Goal: Find specific page/section: Find specific page/section

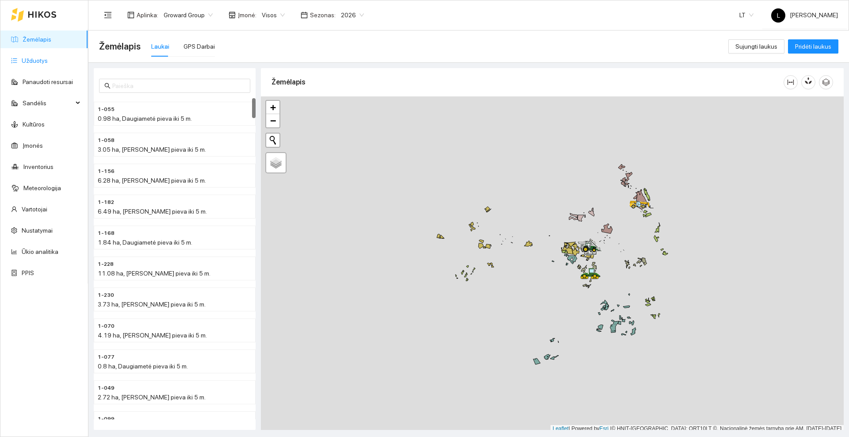
click at [47, 64] on link "Užduotys" at bounding box center [35, 60] width 26 height 7
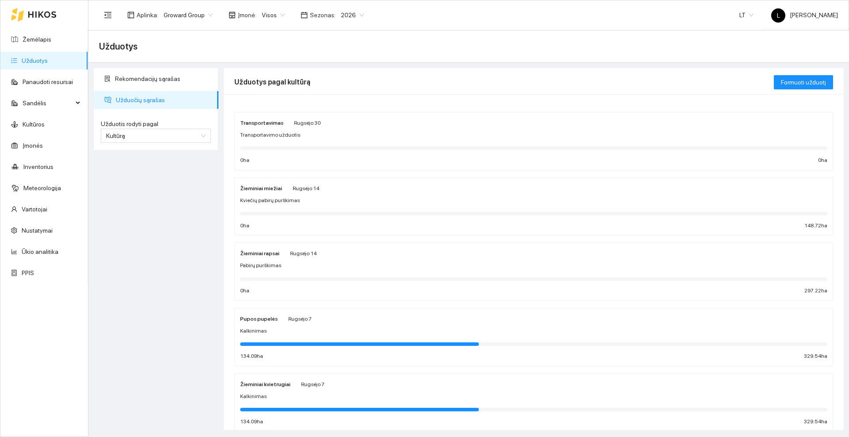
click at [333, 259] on div "Žieminiai rapsai Rugsėjo 14 Pabirų purškimas 0 ha 297.22 ha" at bounding box center [533, 271] width 587 height 47
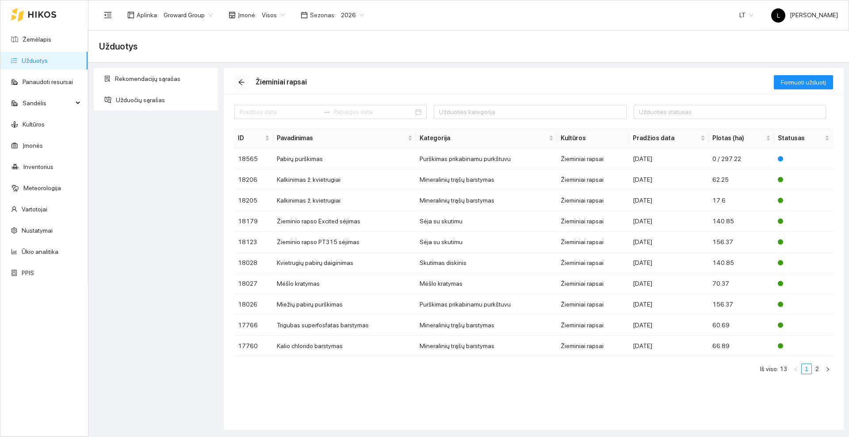
click at [244, 87] on button "button" at bounding box center [241, 82] width 14 height 14
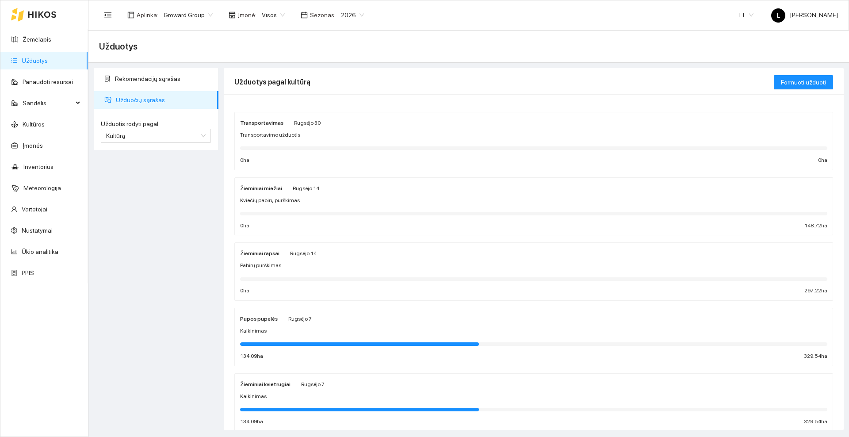
click at [282, 260] on div "Žieminiai rapsai Rugsėjo 14 Pabirų purškimas 0 ha 297.22 ha" at bounding box center [533, 271] width 587 height 47
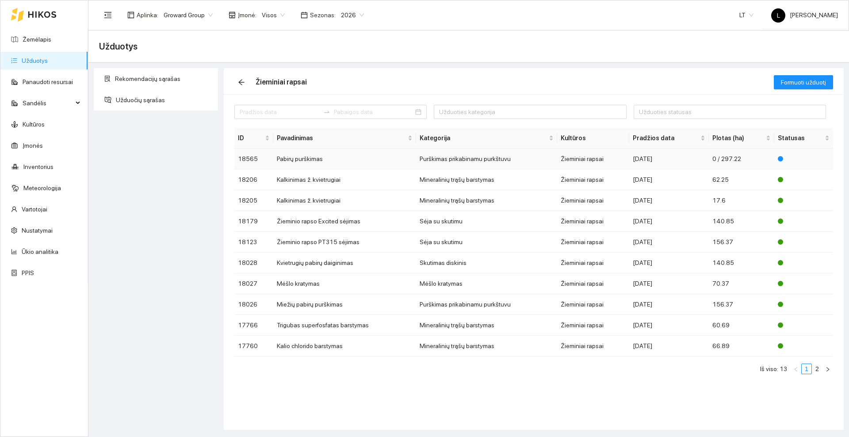
click at [330, 161] on td "Pabirų purškimas" at bounding box center [344, 159] width 143 height 21
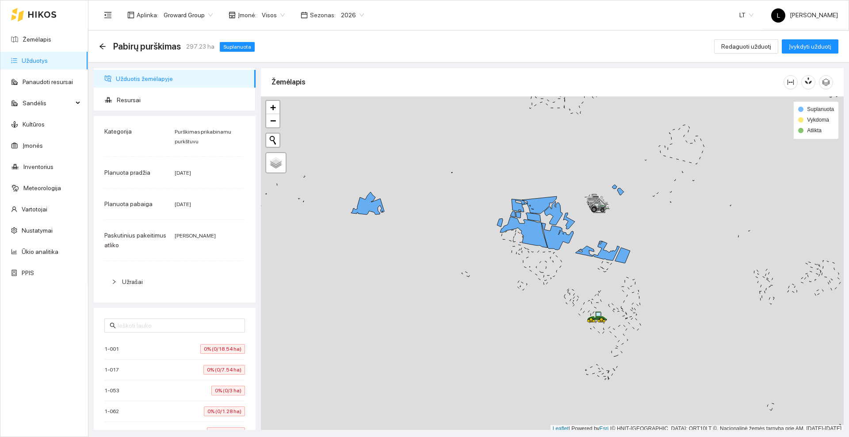
scroll to position [3, 0]
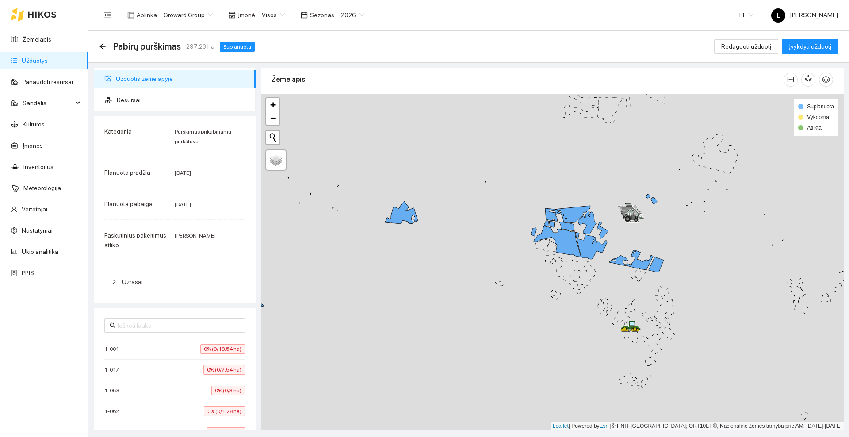
drag, startPoint x: 365, startPoint y: 272, endPoint x: 580, endPoint y: 332, distance: 223.5
click at [580, 332] on div at bounding box center [552, 262] width 583 height 336
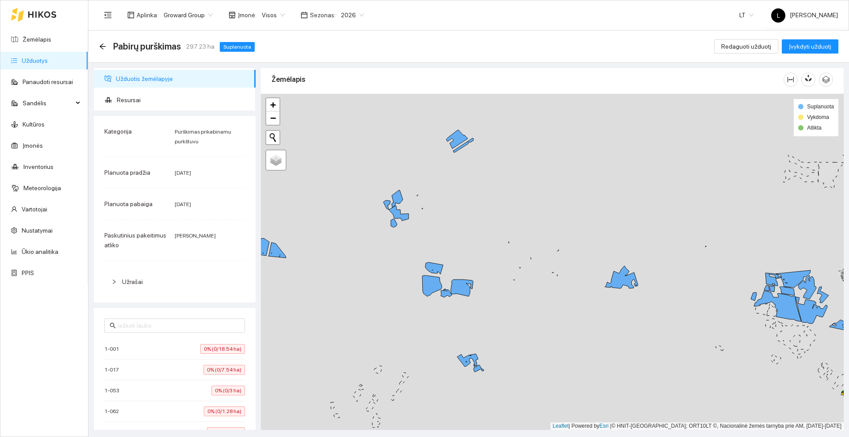
drag, startPoint x: 443, startPoint y: 204, endPoint x: 526, endPoint y: 225, distance: 85.8
click at [526, 225] on div at bounding box center [552, 262] width 583 height 336
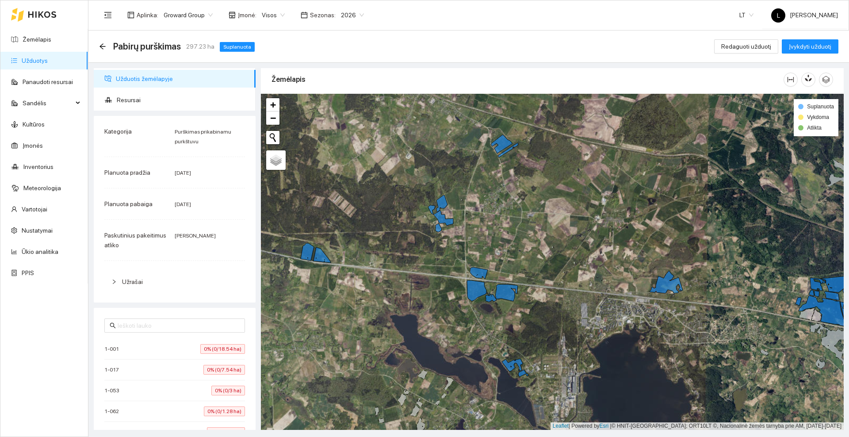
click at [46, 11] on icon at bounding box center [42, 14] width 28 height 6
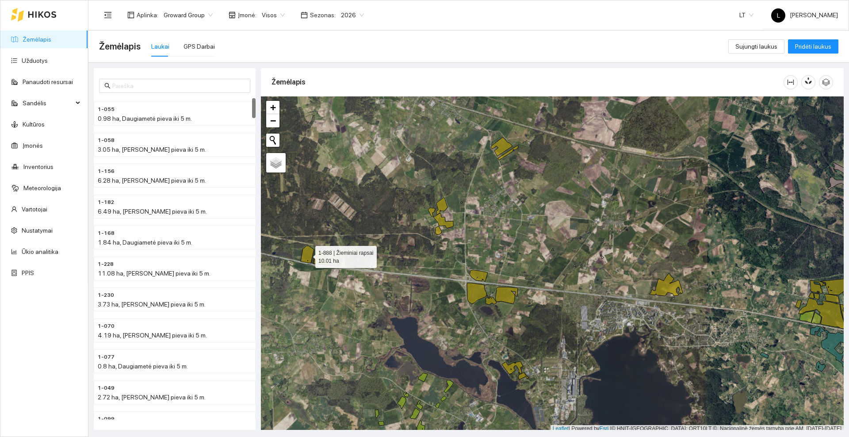
scroll to position [3, 0]
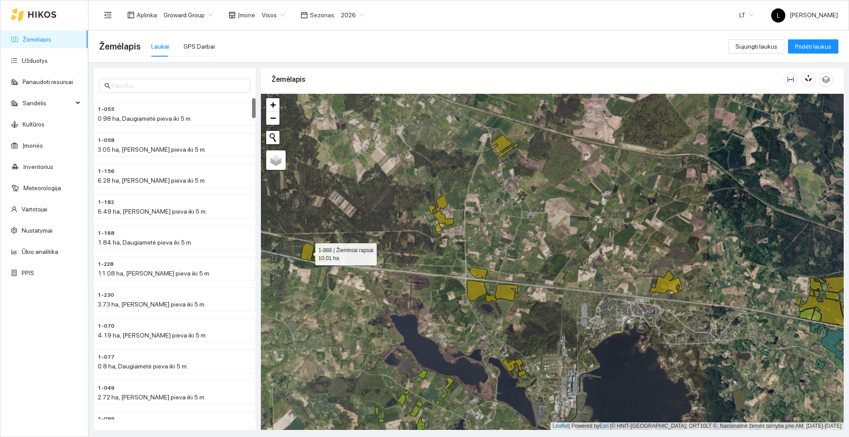
click at [304, 255] on icon at bounding box center [307, 251] width 13 height 17
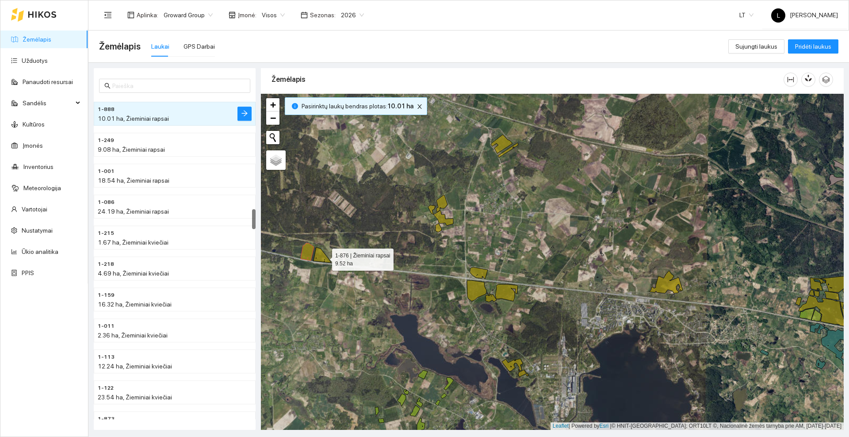
click at [324, 257] on icon at bounding box center [322, 254] width 18 height 15
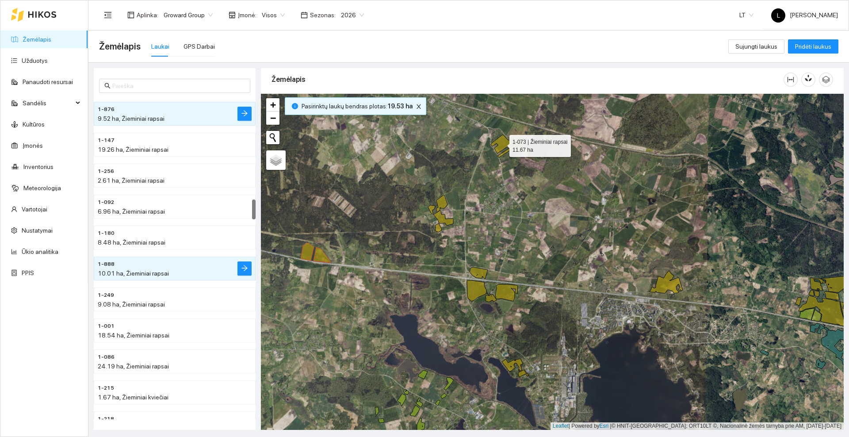
click at [504, 141] on icon at bounding box center [501, 144] width 21 height 19
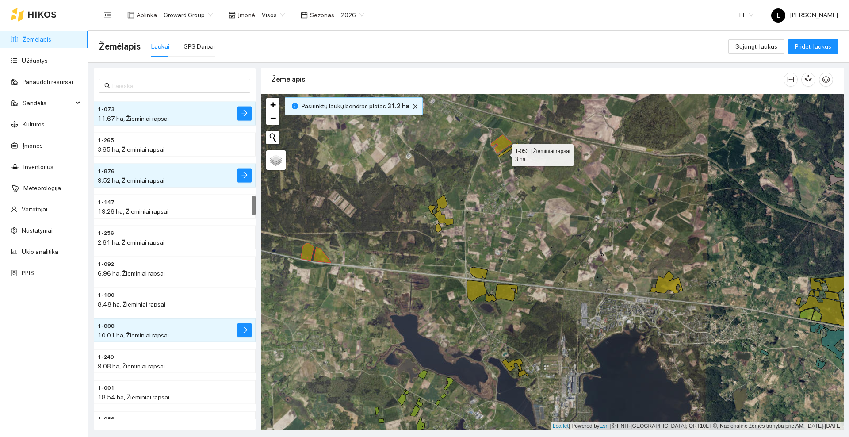
click at [504, 153] on icon at bounding box center [508, 150] width 20 height 15
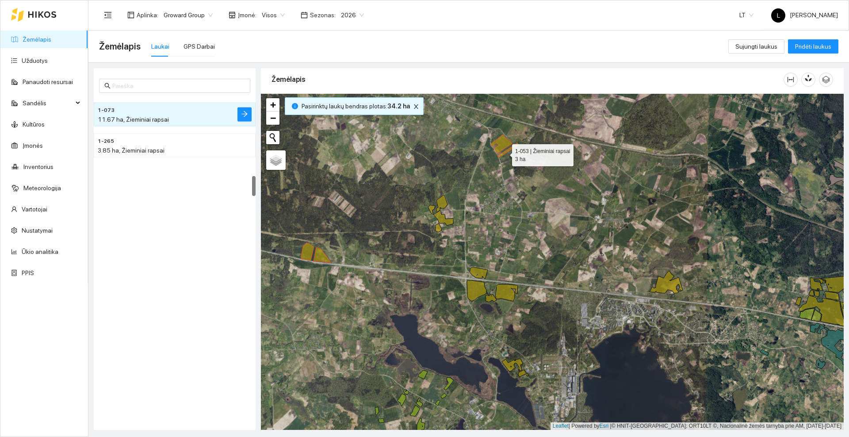
scroll to position [1236, 0]
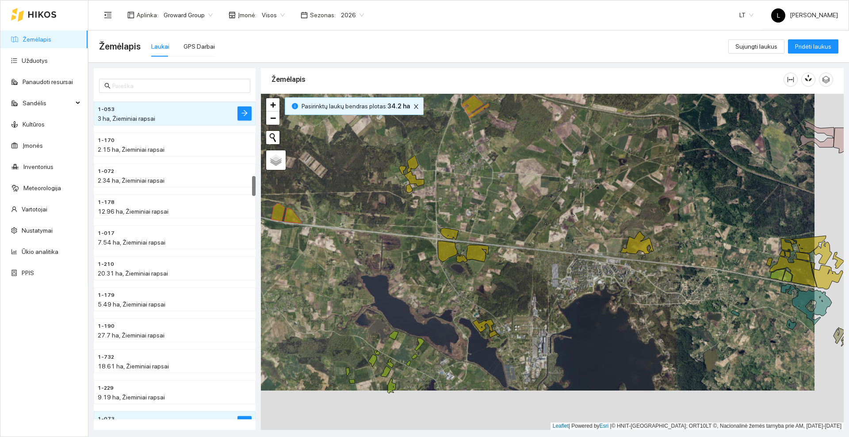
drag, startPoint x: 564, startPoint y: 261, endPoint x: 485, endPoint y: 204, distance: 97.8
click at [485, 204] on div at bounding box center [552, 262] width 583 height 336
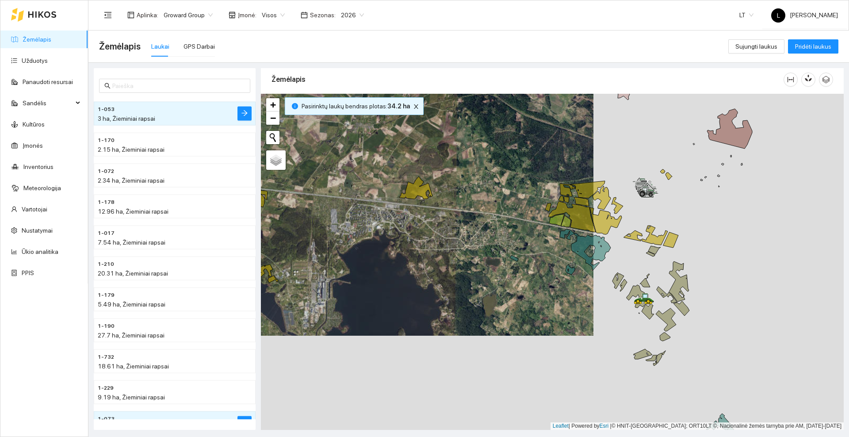
drag, startPoint x: 643, startPoint y: 241, endPoint x: 477, endPoint y: 243, distance: 166.7
click at [473, 244] on div at bounding box center [552, 262] width 583 height 336
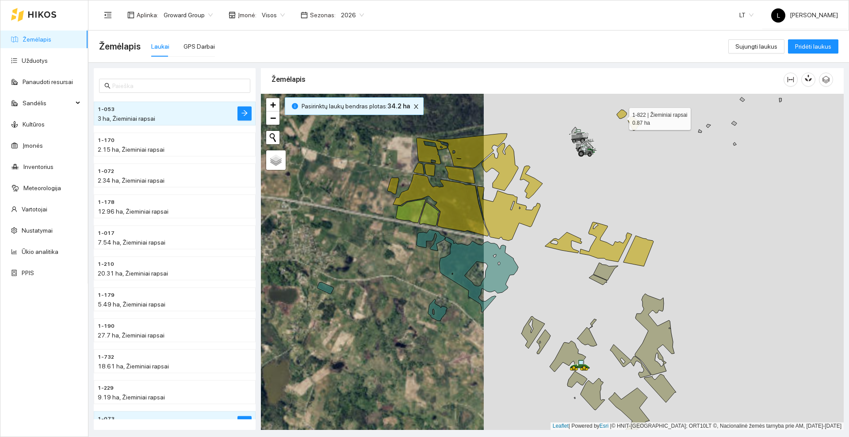
click at [621, 117] on icon at bounding box center [622, 114] width 10 height 9
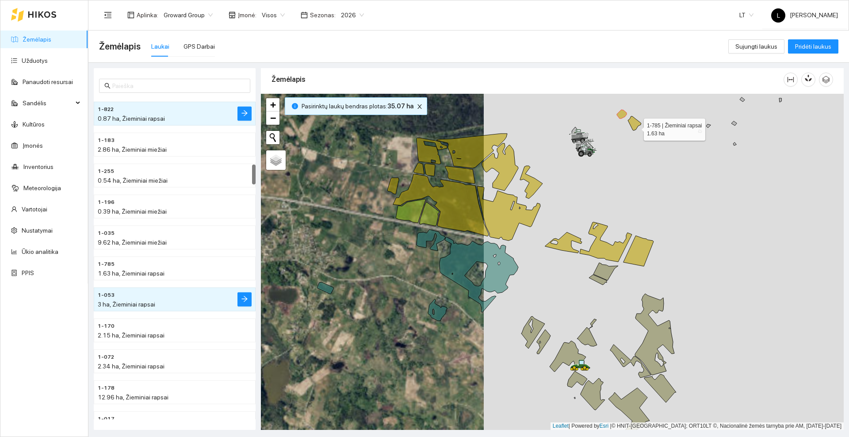
click at [636, 127] on icon at bounding box center [634, 123] width 13 height 14
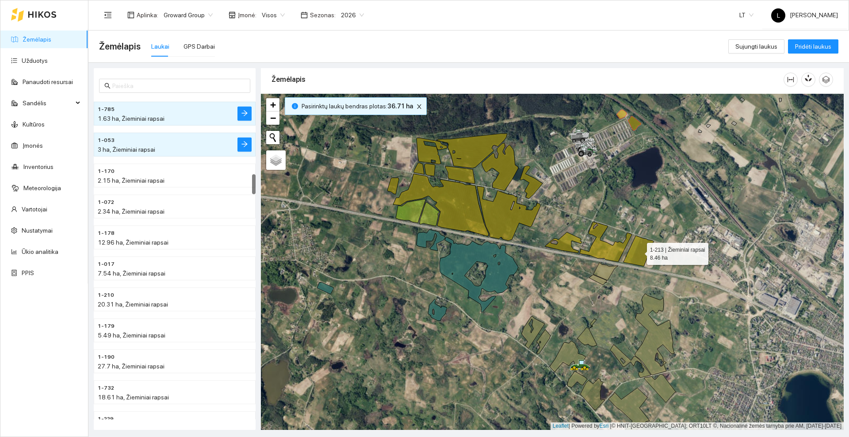
click at [643, 252] on icon at bounding box center [638, 251] width 30 height 31
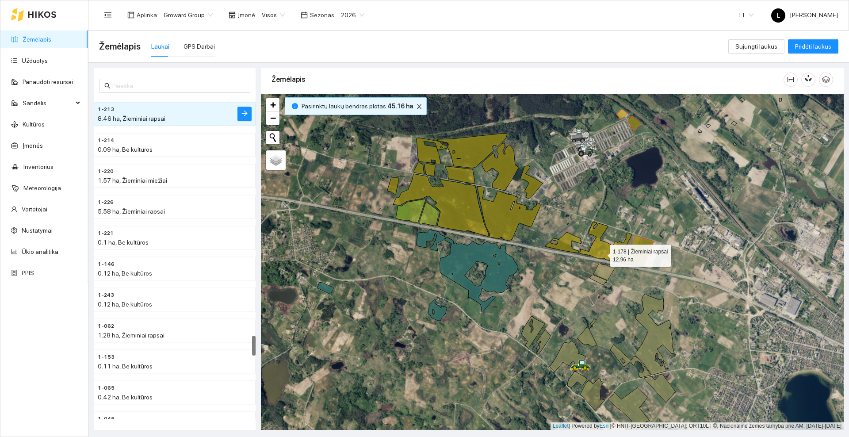
click at [602, 253] on icon at bounding box center [606, 242] width 52 height 40
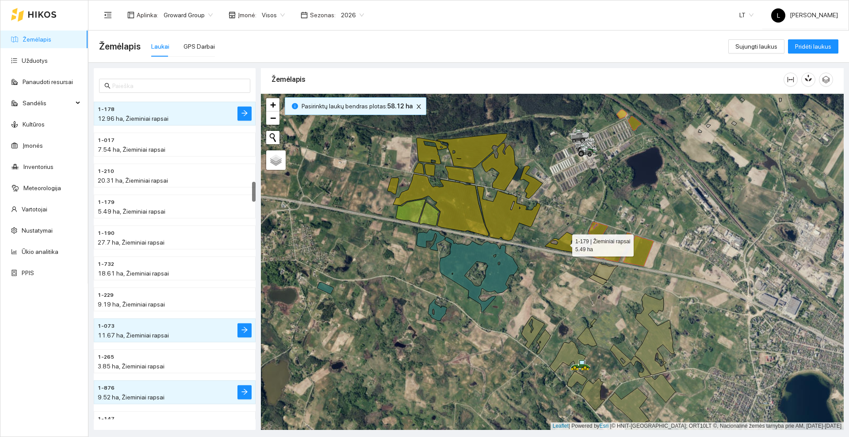
click at [560, 246] on icon at bounding box center [563, 242] width 37 height 21
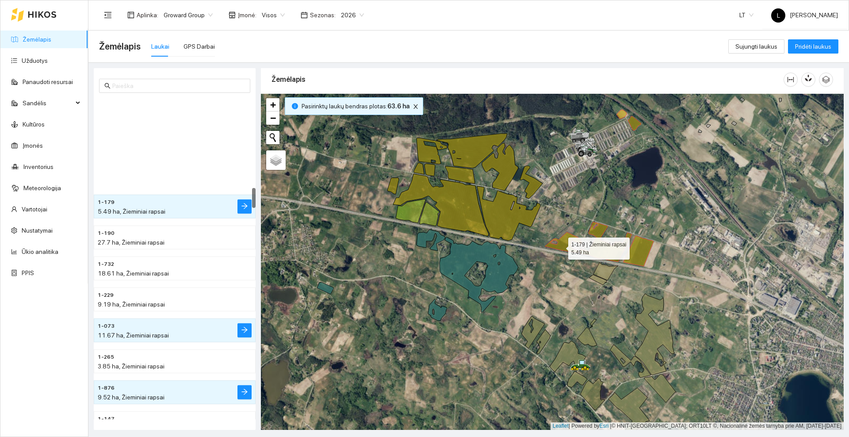
scroll to position [1422, 0]
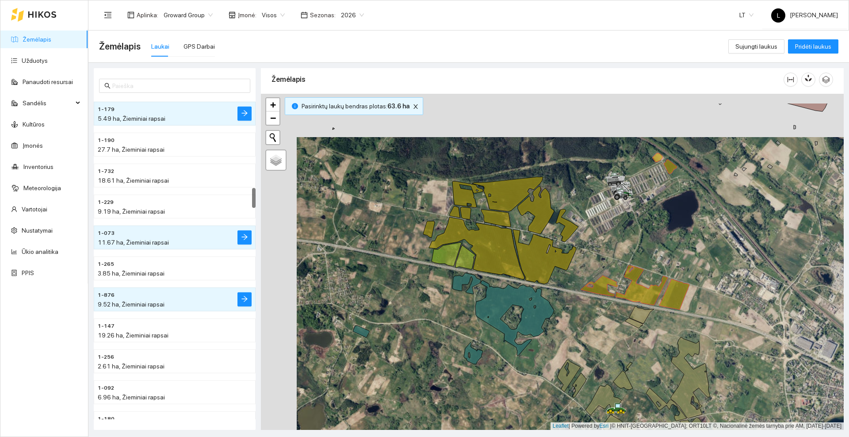
drag, startPoint x: 527, startPoint y: 241, endPoint x: 562, endPoint y: 285, distance: 57.2
click at [562, 285] on div at bounding box center [552, 262] width 583 height 336
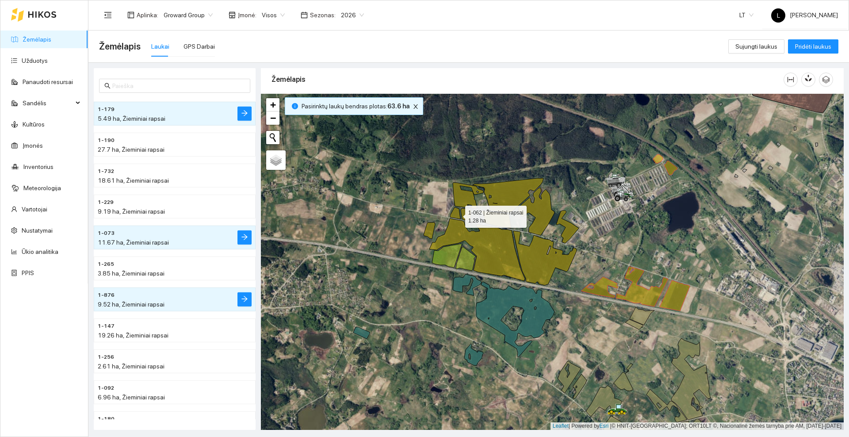
click at [457, 214] on icon at bounding box center [455, 212] width 10 height 11
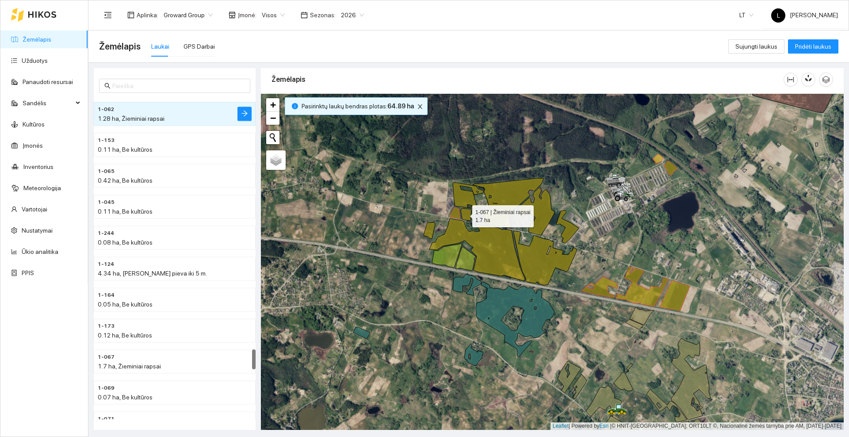
click at [465, 214] on icon at bounding box center [466, 214] width 11 height 12
click at [464, 202] on icon at bounding box center [468, 196] width 31 height 26
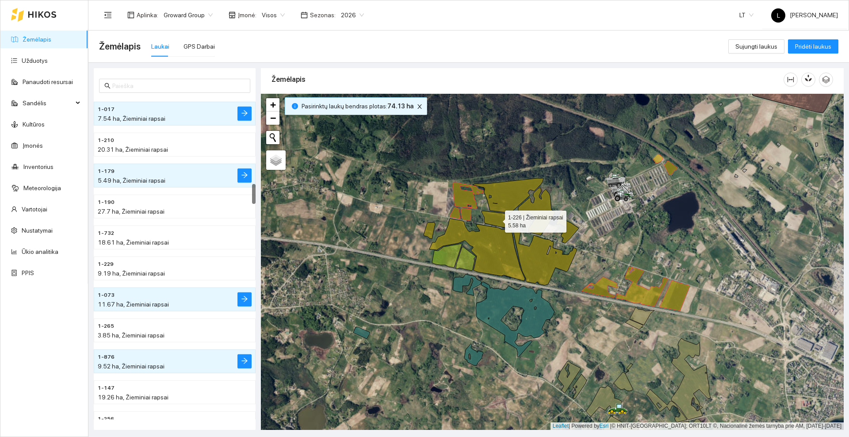
click at [491, 217] on icon at bounding box center [496, 219] width 30 height 17
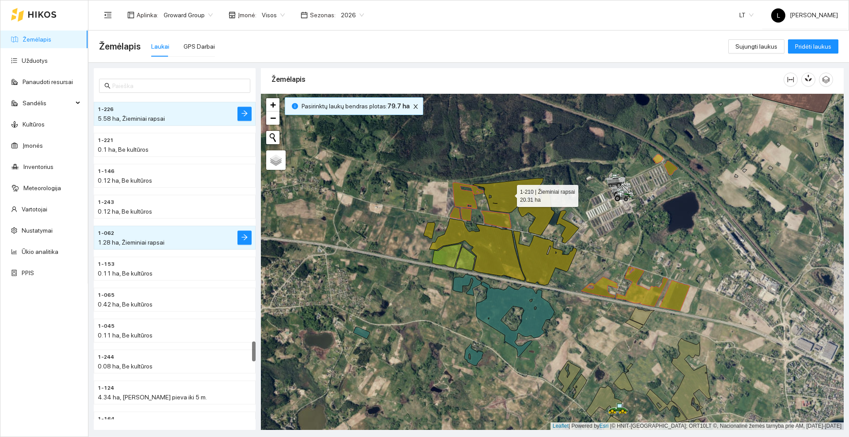
click at [503, 194] on icon at bounding box center [508, 195] width 71 height 34
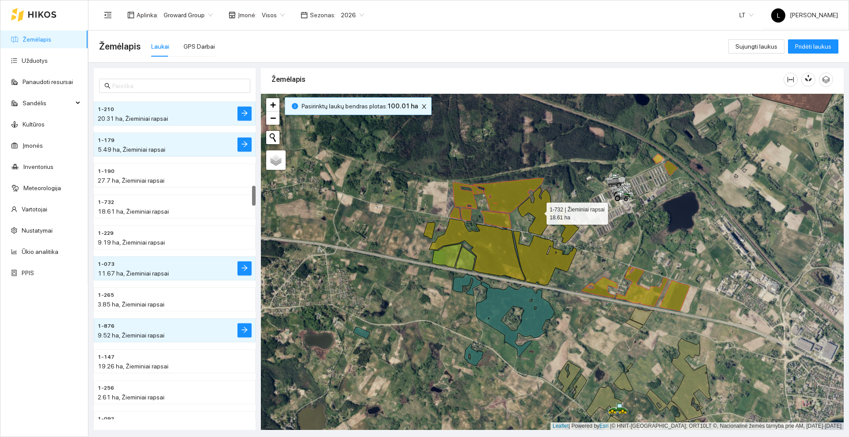
click at [534, 211] on icon at bounding box center [548, 215] width 61 height 55
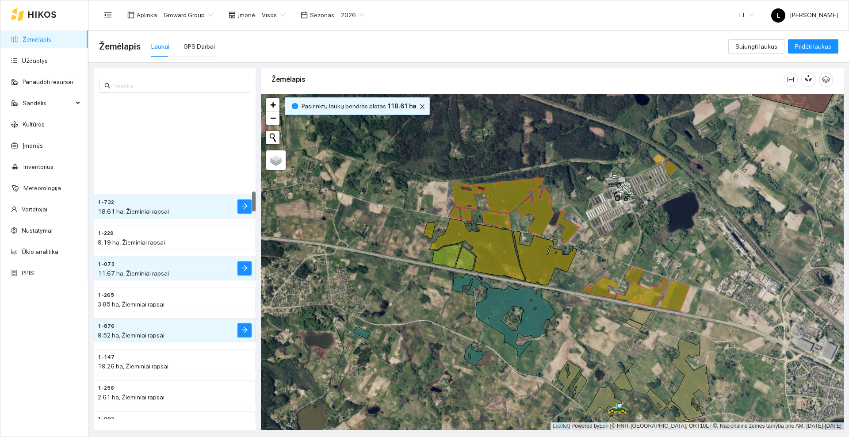
scroll to position [1484, 0]
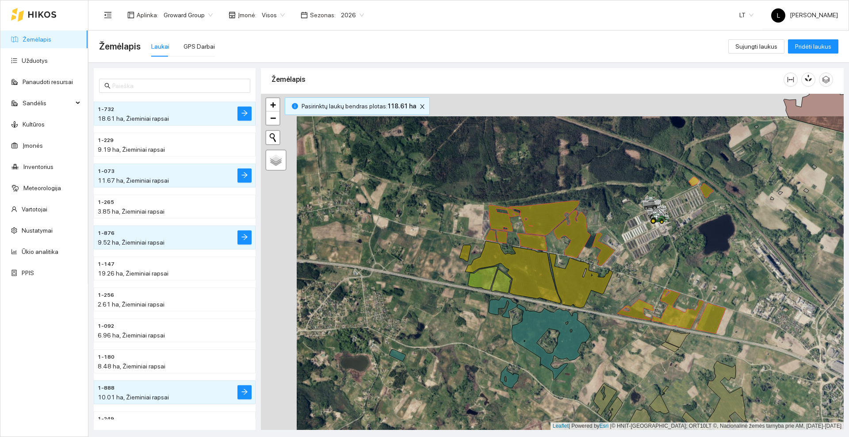
drag, startPoint x: 355, startPoint y: 227, endPoint x: 462, endPoint y: 278, distance: 119.3
click at [462, 278] on div at bounding box center [552, 262] width 583 height 336
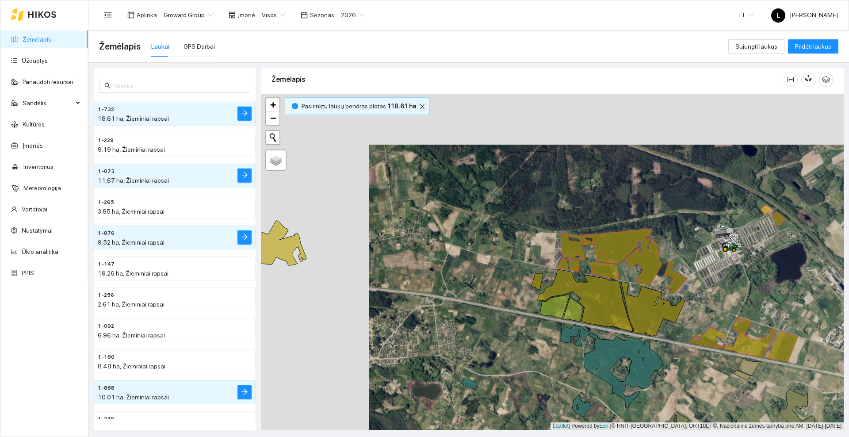
click at [419, 105] on icon "close" at bounding box center [422, 106] width 6 height 6
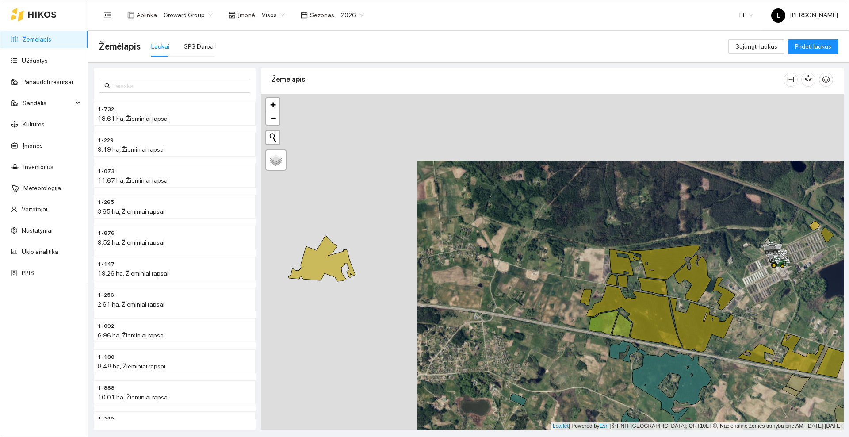
drag, startPoint x: 389, startPoint y: 236, endPoint x: 639, endPoint y: 259, distance: 251.7
click at [647, 260] on div at bounding box center [552, 262] width 583 height 336
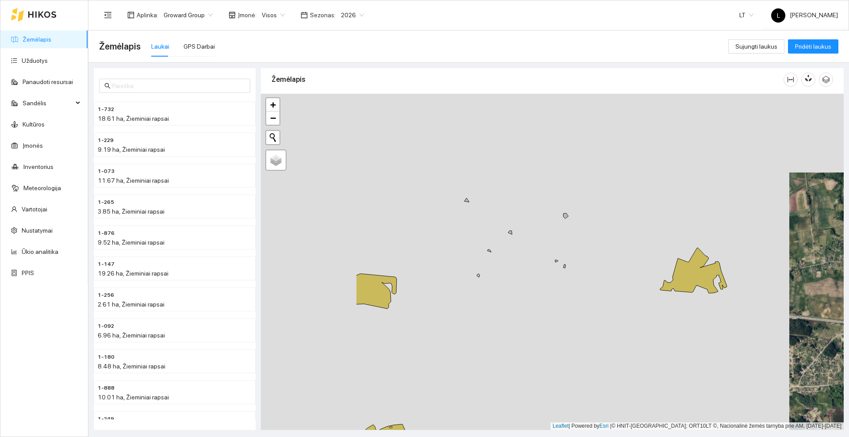
drag, startPoint x: 432, startPoint y: 280, endPoint x: 608, endPoint y: 272, distance: 176.1
click at [645, 274] on div at bounding box center [552, 262] width 583 height 336
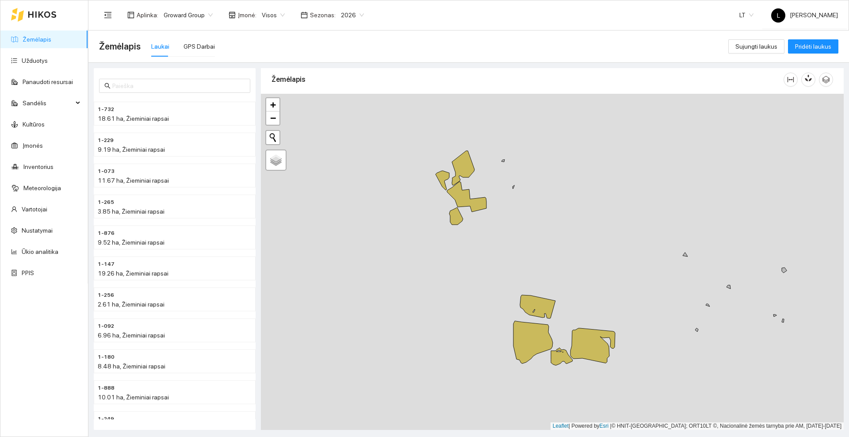
drag, startPoint x: 463, startPoint y: 303, endPoint x: 605, endPoint y: 352, distance: 149.7
click at [621, 364] on div at bounding box center [552, 262] width 583 height 336
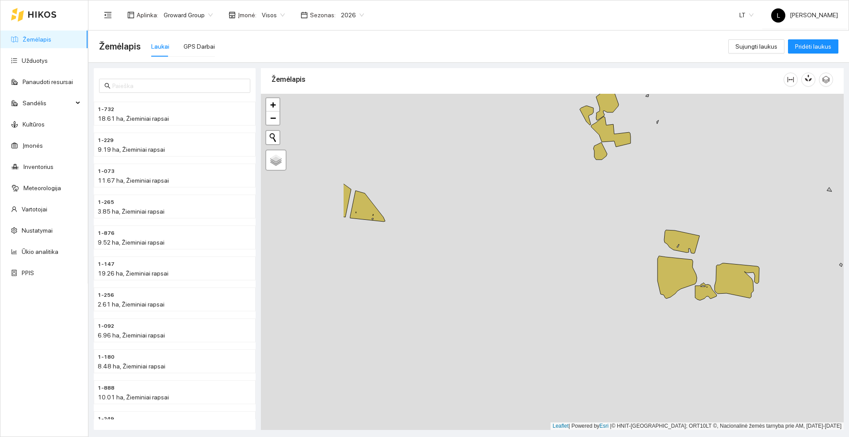
drag, startPoint x: 424, startPoint y: 268, endPoint x: 532, endPoint y: 214, distance: 120.8
click at [561, 204] on div at bounding box center [552, 262] width 583 height 336
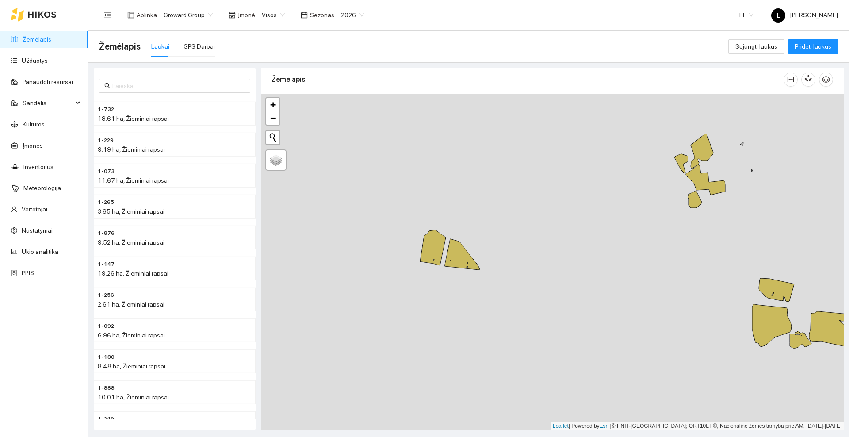
drag, startPoint x: 441, startPoint y: 229, endPoint x: 536, endPoint y: 278, distance: 106.4
click at [536, 278] on div at bounding box center [552, 262] width 583 height 336
click at [435, 249] on icon at bounding box center [433, 247] width 26 height 35
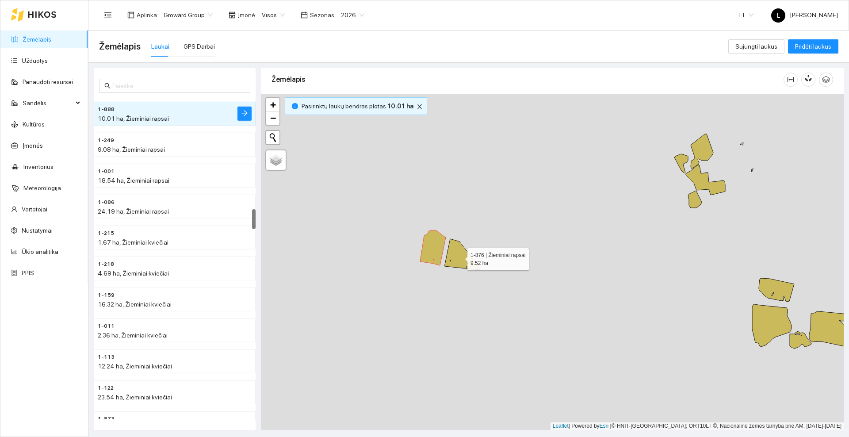
click at [461, 256] on icon at bounding box center [462, 254] width 35 height 31
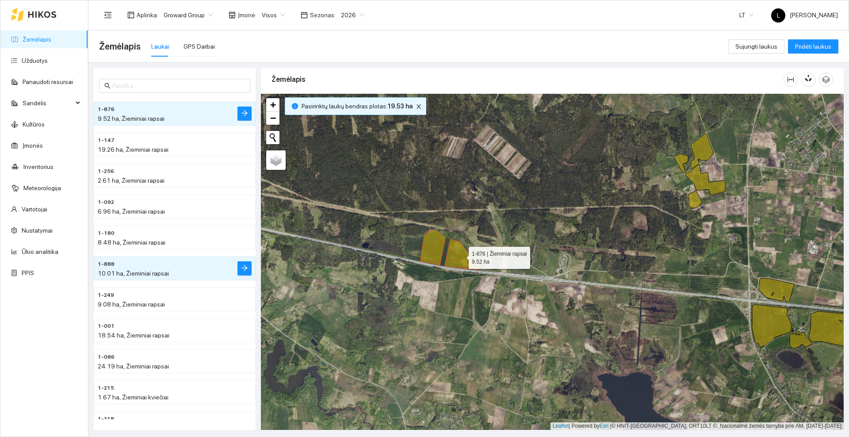
click at [461, 256] on icon at bounding box center [462, 254] width 35 height 31
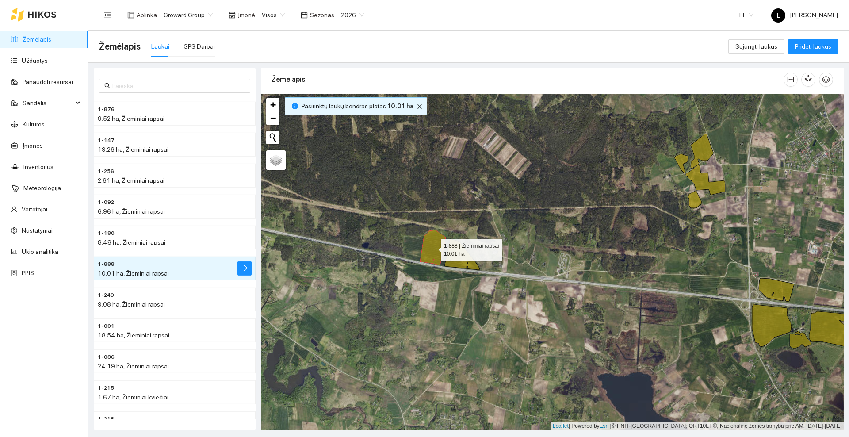
click at [437, 253] on icon at bounding box center [433, 247] width 26 height 35
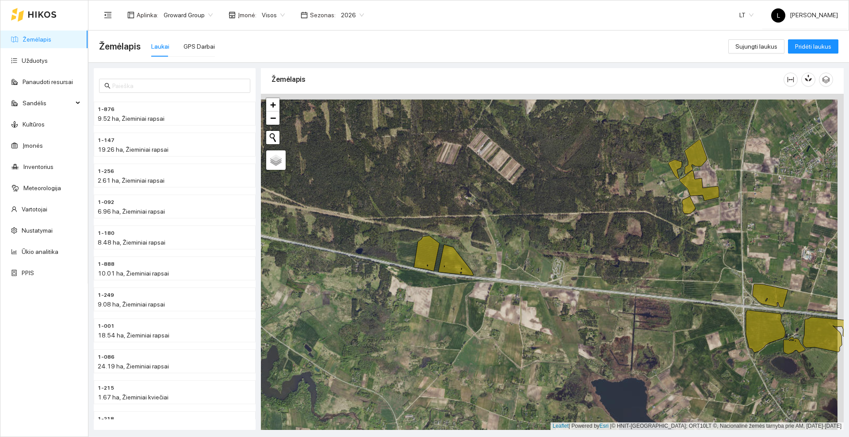
drag, startPoint x: 601, startPoint y: 172, endPoint x: 438, endPoint y: 248, distance: 180.0
click at [436, 252] on div at bounding box center [552, 262] width 583 height 336
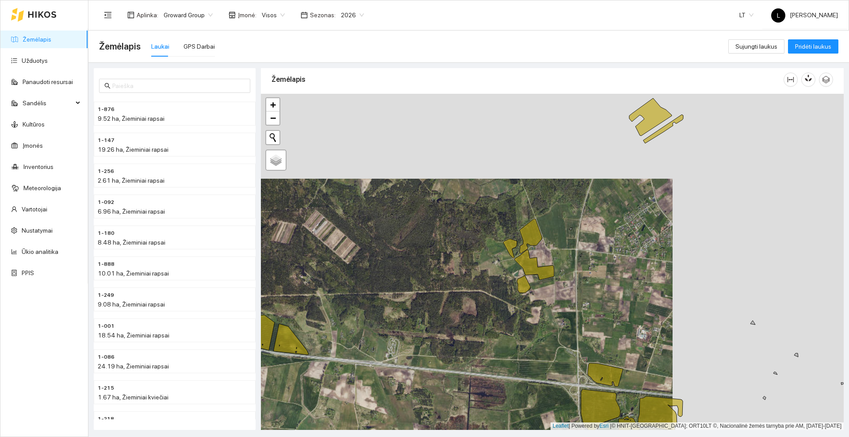
drag, startPoint x: 524, startPoint y: 201, endPoint x: 437, endPoint y: 266, distance: 108.3
click at [437, 266] on div at bounding box center [552, 262] width 583 height 336
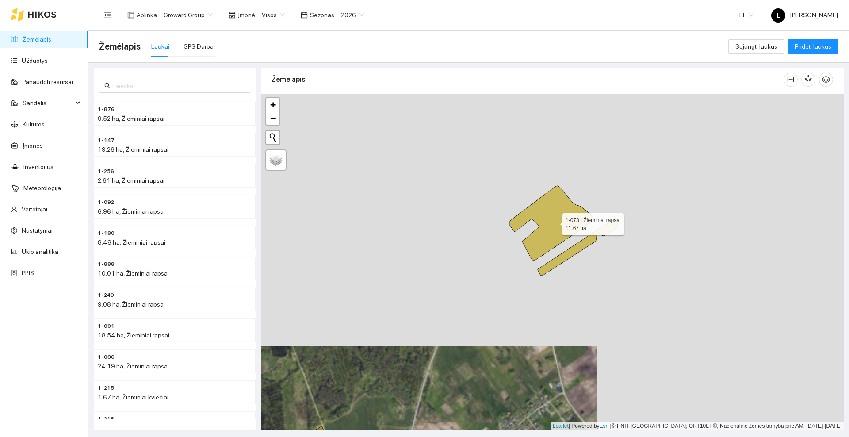
click at [554, 222] on icon at bounding box center [552, 223] width 85 height 75
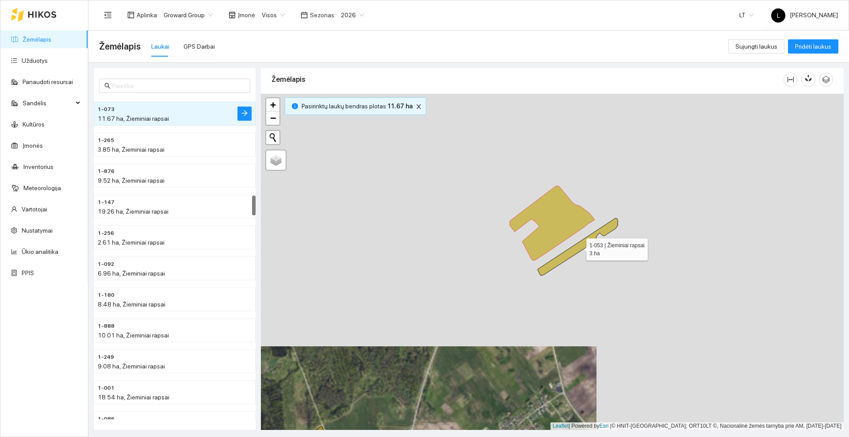
click at [569, 255] on icon at bounding box center [578, 246] width 80 height 57
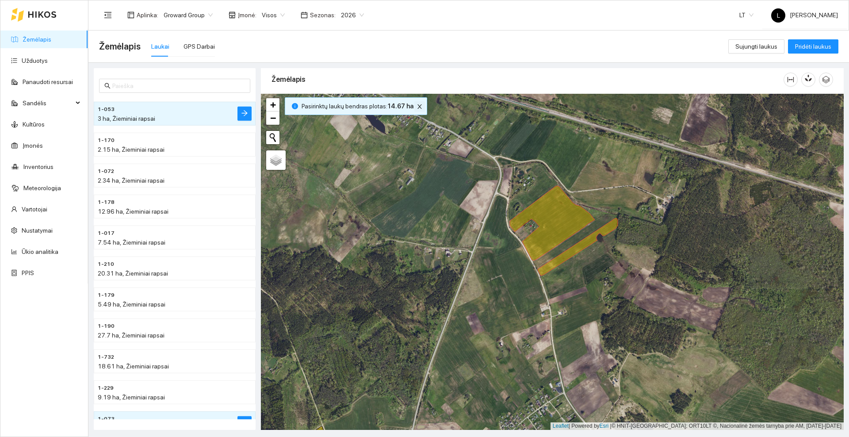
click at [416, 106] on icon "close" at bounding box center [419, 106] width 6 height 6
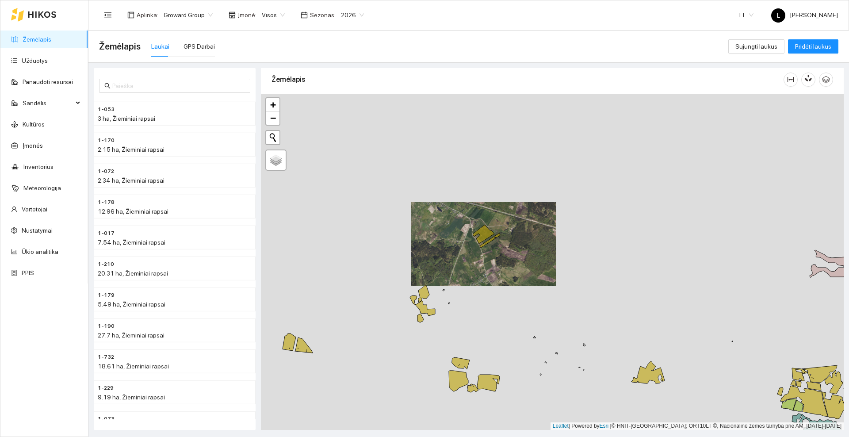
drag, startPoint x: 619, startPoint y: 320, endPoint x: 477, endPoint y: 264, distance: 151.9
click at [477, 264] on div at bounding box center [552, 262] width 583 height 336
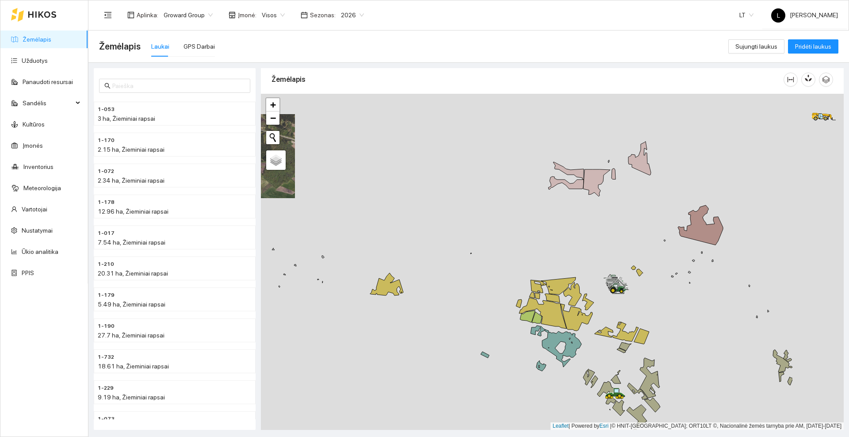
drag, startPoint x: 592, startPoint y: 269, endPoint x: 459, endPoint y: 234, distance: 137.2
click at [458, 235] on div at bounding box center [552, 262] width 583 height 336
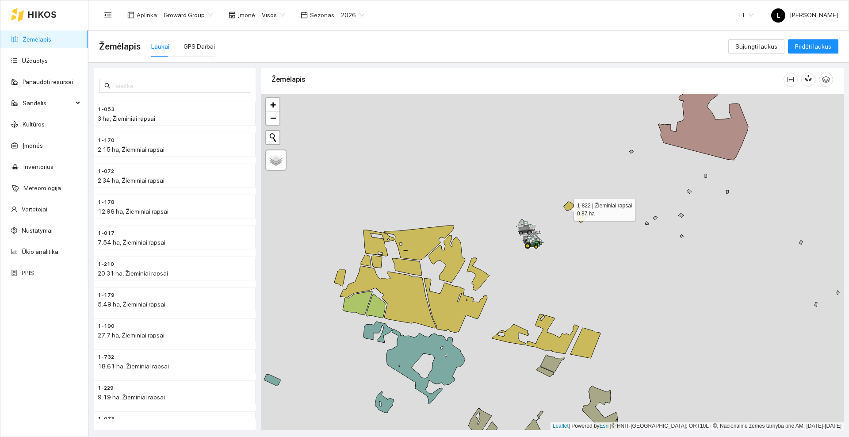
click at [566, 207] on icon at bounding box center [569, 206] width 10 height 9
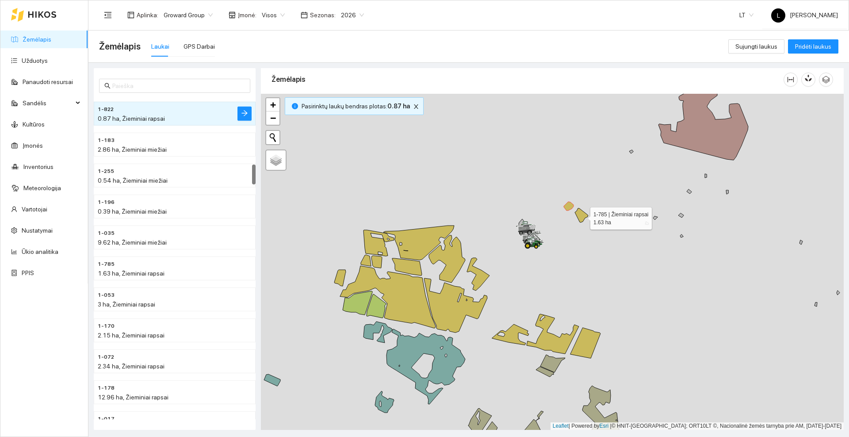
click at [582, 216] on icon at bounding box center [581, 215] width 13 height 14
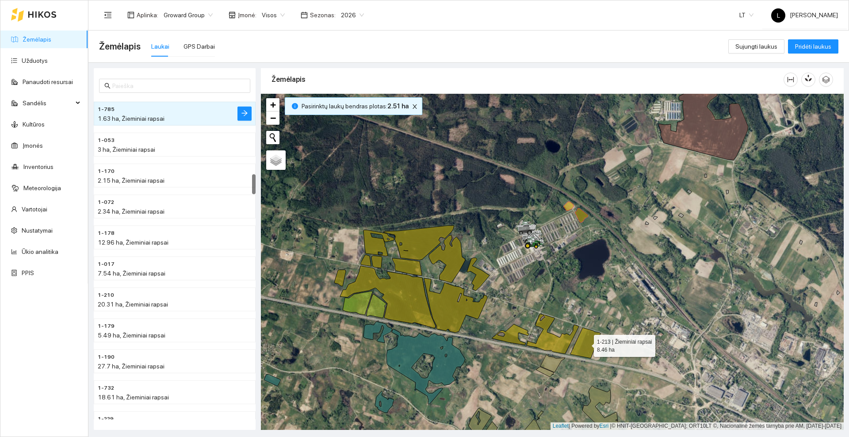
click at [584, 334] on icon at bounding box center [585, 343] width 30 height 31
click at [560, 341] on icon at bounding box center [553, 334] width 52 height 40
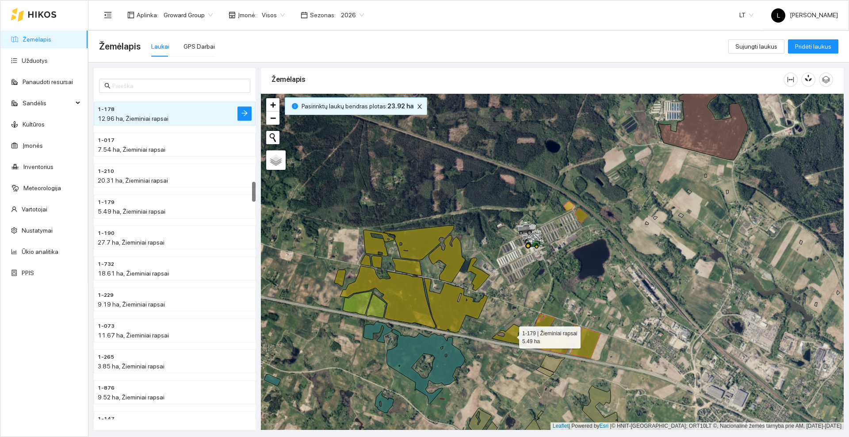
click at [515, 336] on icon at bounding box center [510, 334] width 37 height 21
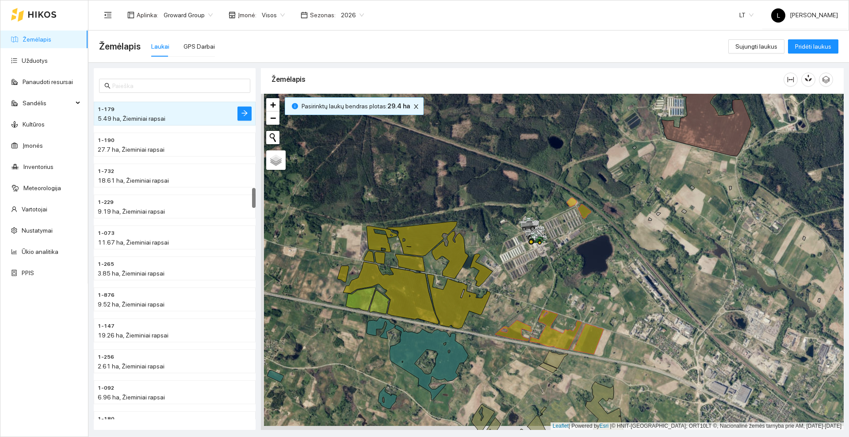
drag, startPoint x: 511, startPoint y: 312, endPoint x: 540, endPoint y: 287, distance: 38.0
click at [540, 287] on div at bounding box center [552, 262] width 583 height 336
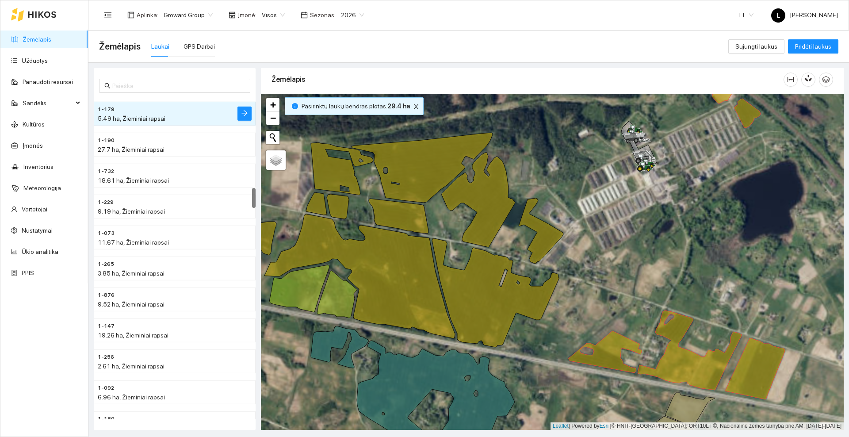
drag, startPoint x: 437, startPoint y: 223, endPoint x: 478, endPoint y: 263, distance: 57.2
click at [479, 263] on div at bounding box center [552, 262] width 583 height 336
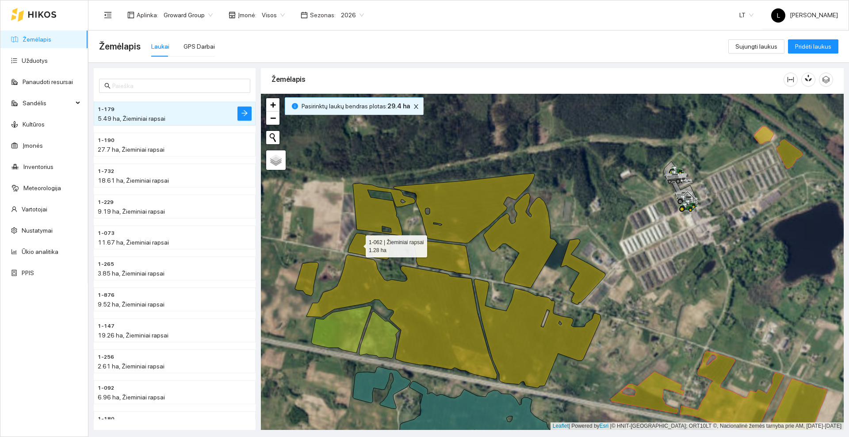
click at [358, 244] on icon at bounding box center [358, 244] width 21 height 23
click at [378, 246] on icon at bounding box center [380, 247] width 22 height 25
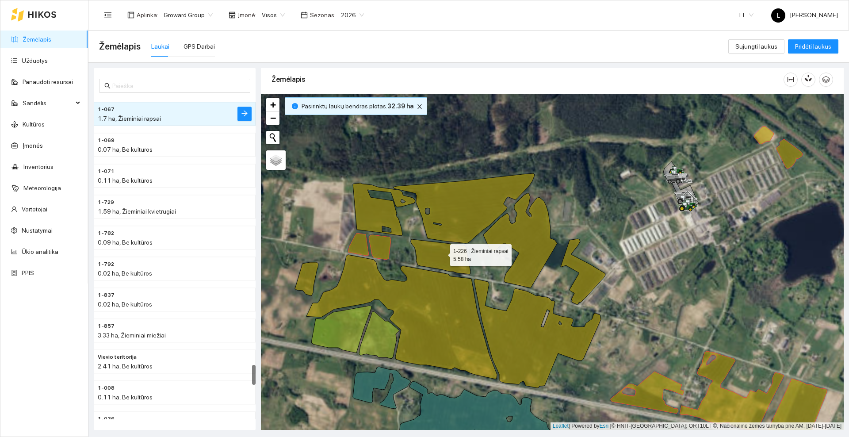
click at [442, 256] on icon at bounding box center [441, 256] width 60 height 35
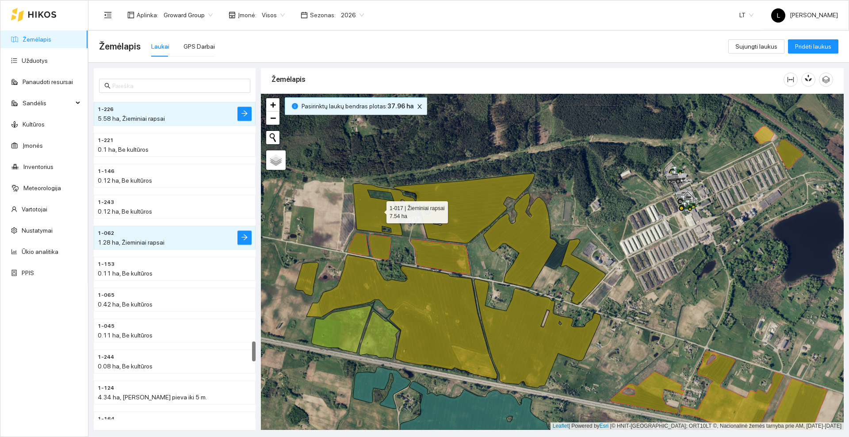
click at [375, 213] on icon at bounding box center [384, 209] width 62 height 53
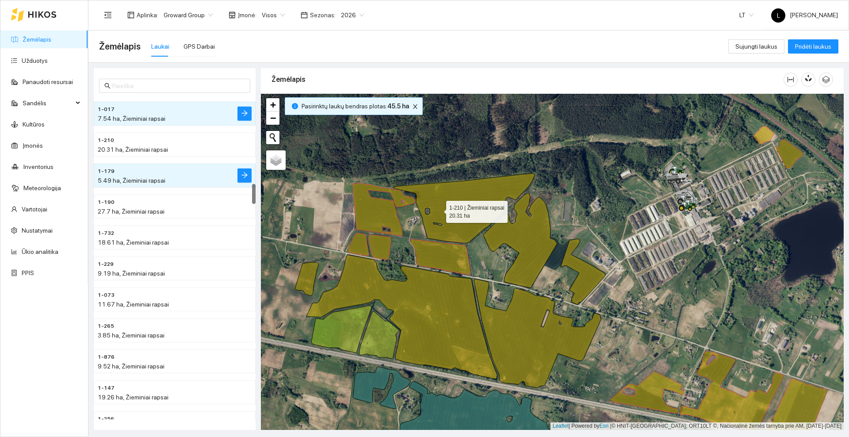
click at [441, 209] on icon at bounding box center [463, 208] width 141 height 70
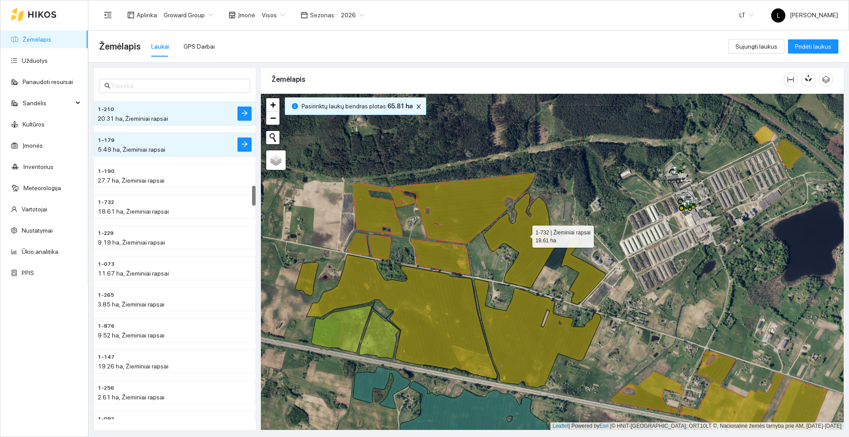
click at [526, 236] on icon at bounding box center [544, 248] width 122 height 111
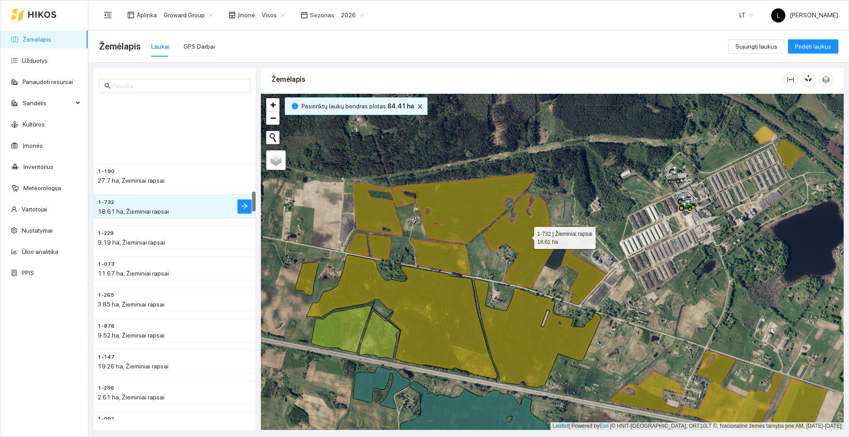
scroll to position [1484, 0]
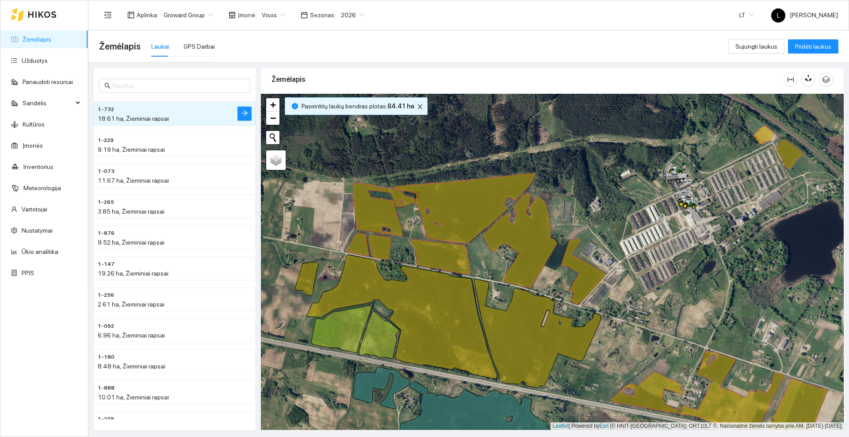
click at [417, 104] on icon "close" at bounding box center [420, 106] width 6 height 6
